Goal: Information Seeking & Learning: Learn about a topic

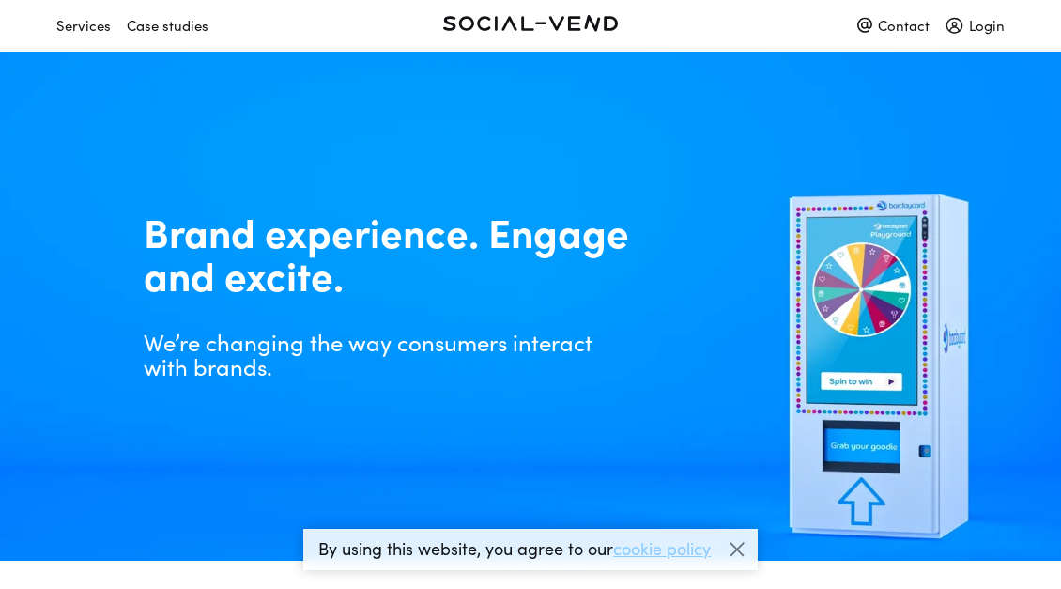
scroll to position [3929, 0]
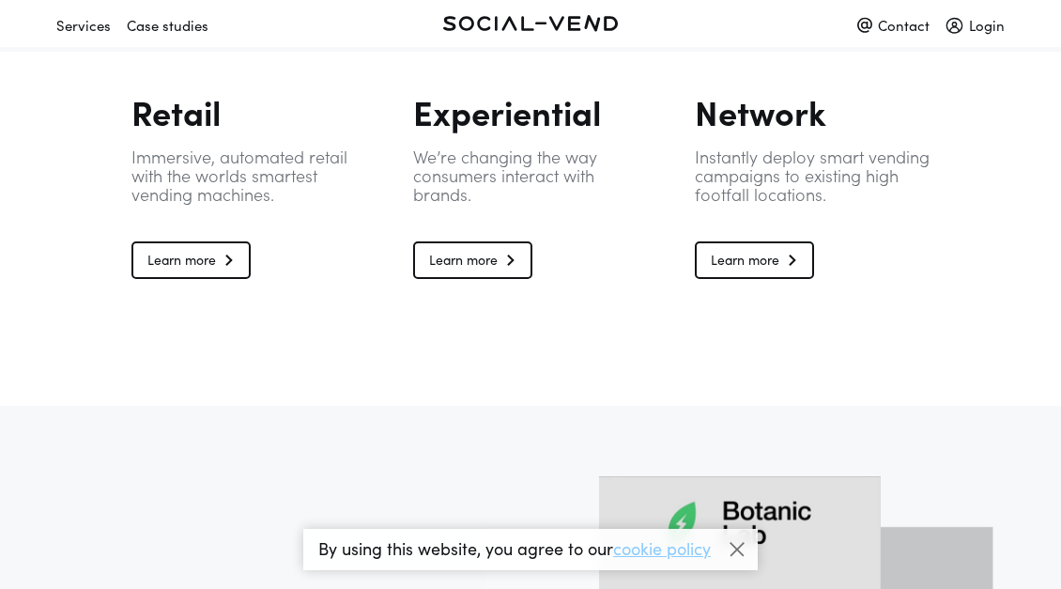
scroll to position [1301, 0]
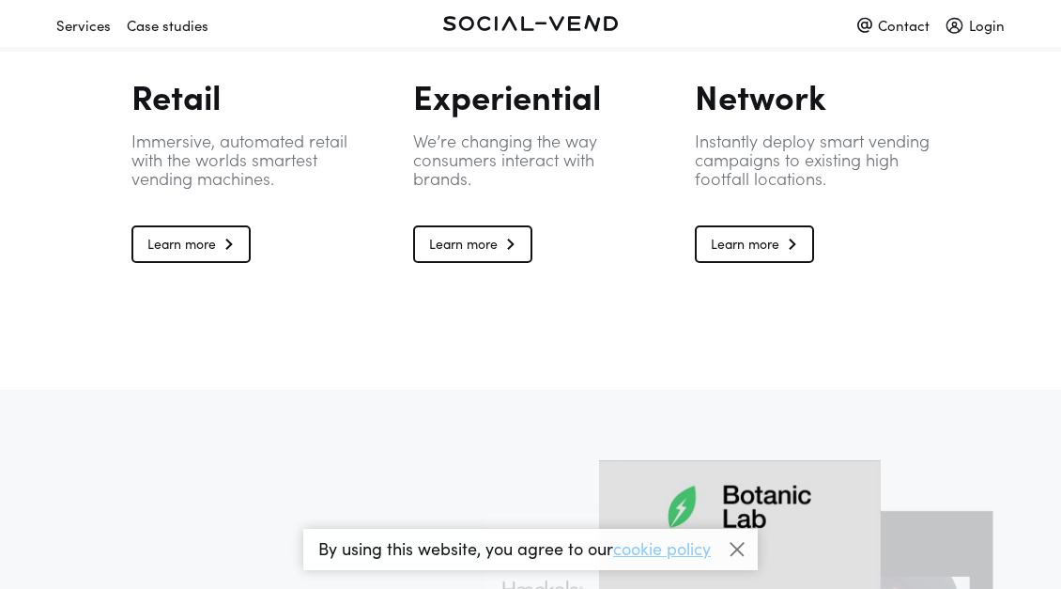
click at [487, 254] on link "Learn more" at bounding box center [472, 244] width 119 height 38
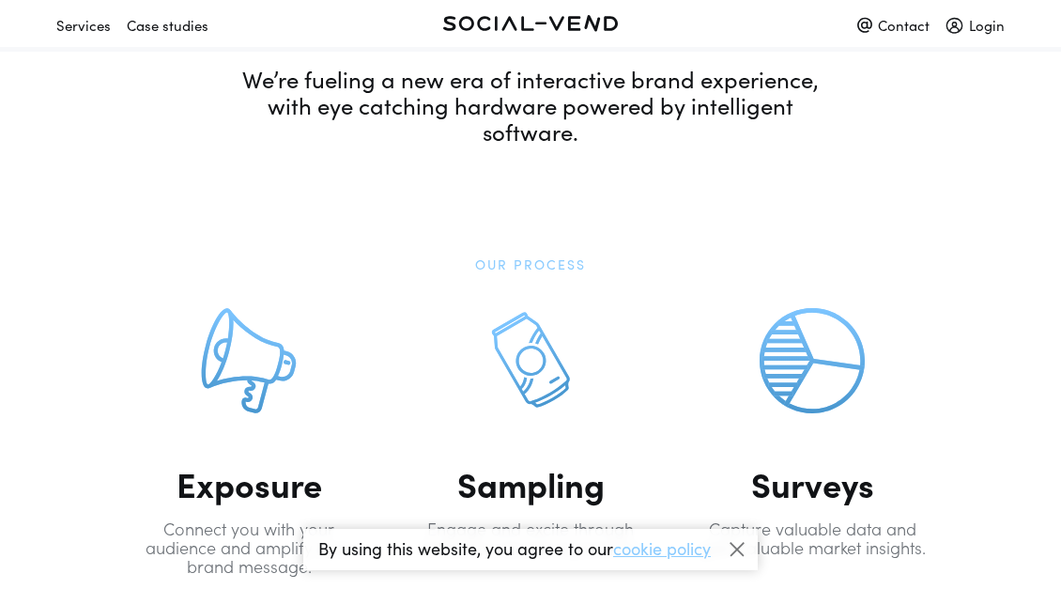
scroll to position [655, 0]
click at [180, 22] on div "Case studies" at bounding box center [168, 24] width 82 height 33
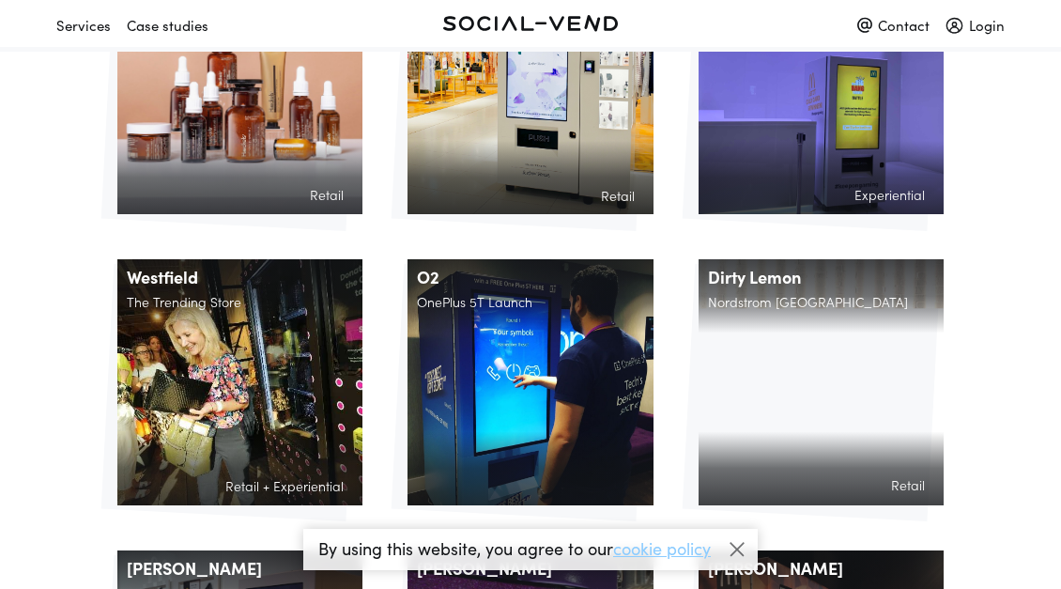
scroll to position [508, 0]
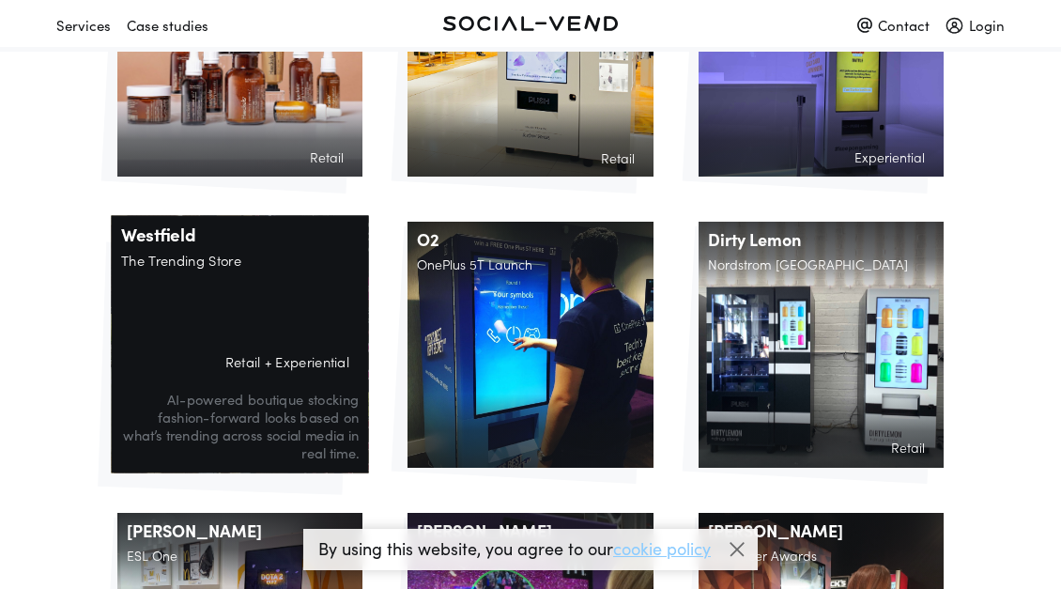
click at [297, 285] on div "Westfield The Trending Store Retail + Experiential AI-powered boutique stocking…" at bounding box center [239, 344] width 257 height 257
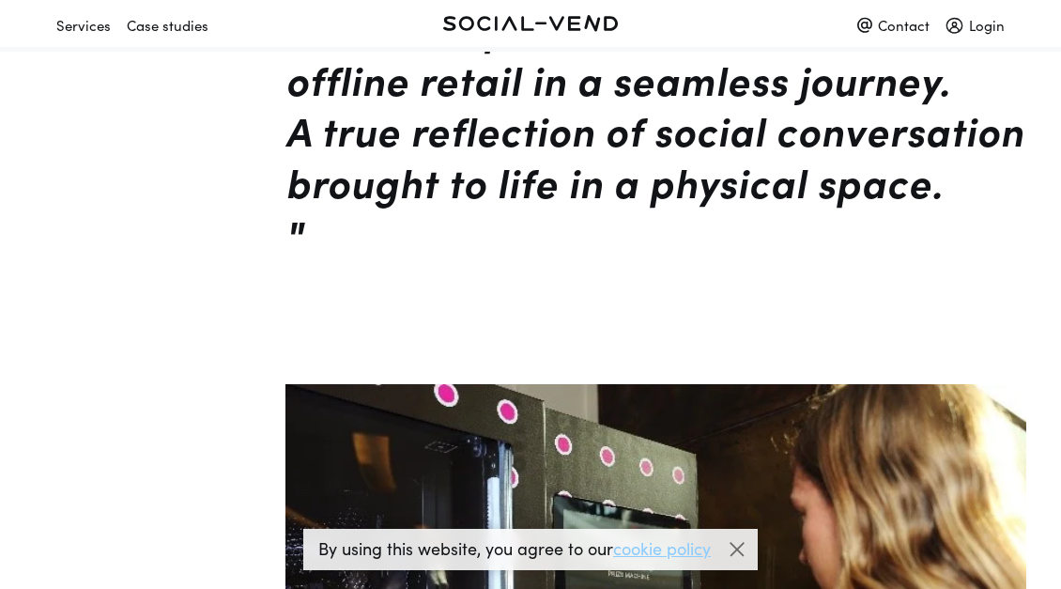
scroll to position [2043, 0]
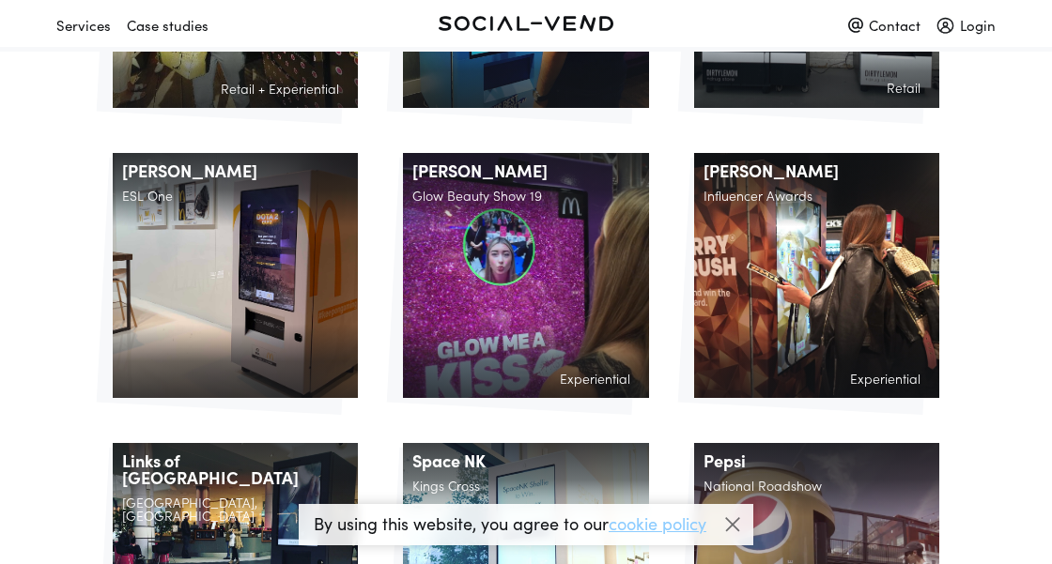
scroll to position [909, 0]
